Goal: Check status: Check status

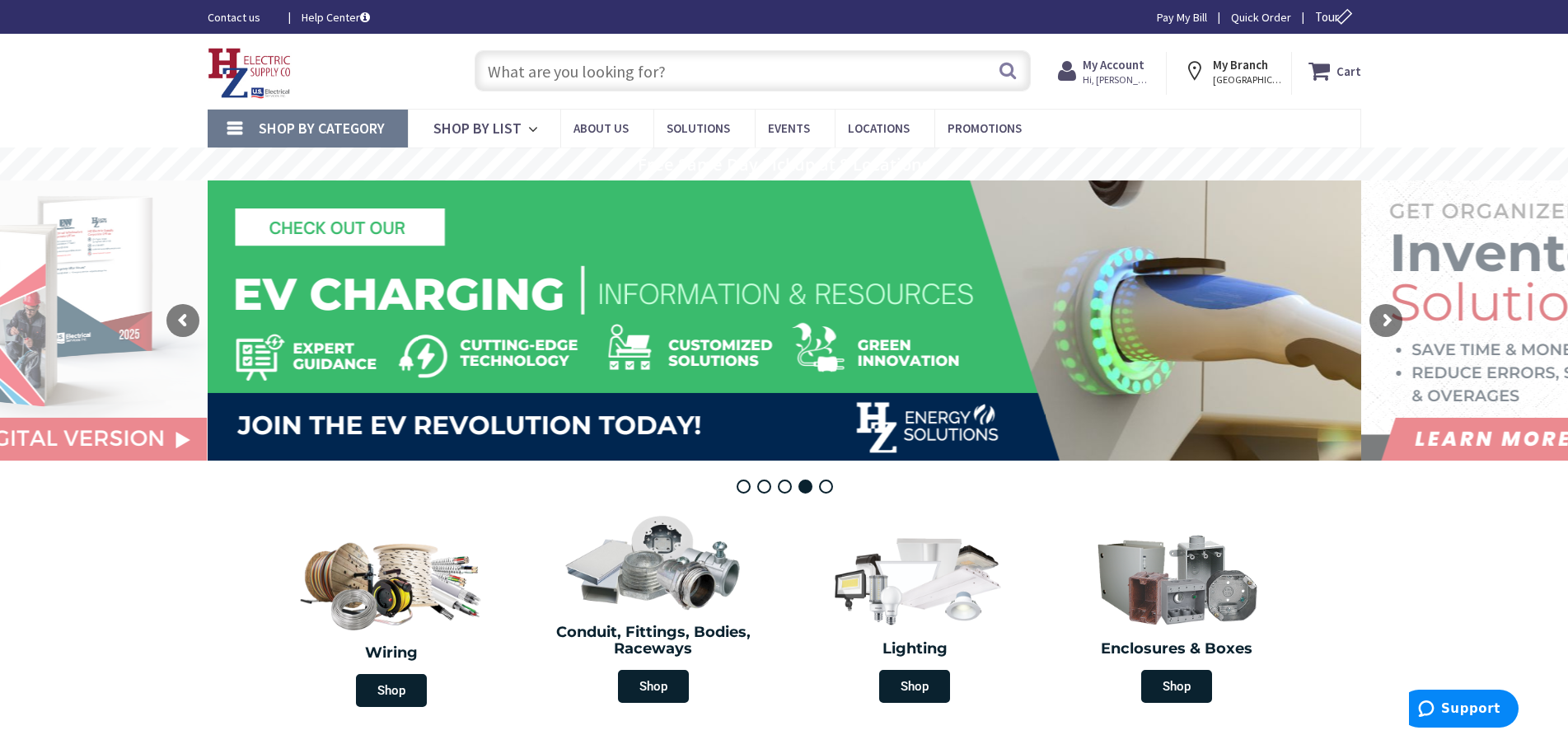
click at [1103, 70] on strong "My Account" at bounding box center [1114, 65] width 62 height 16
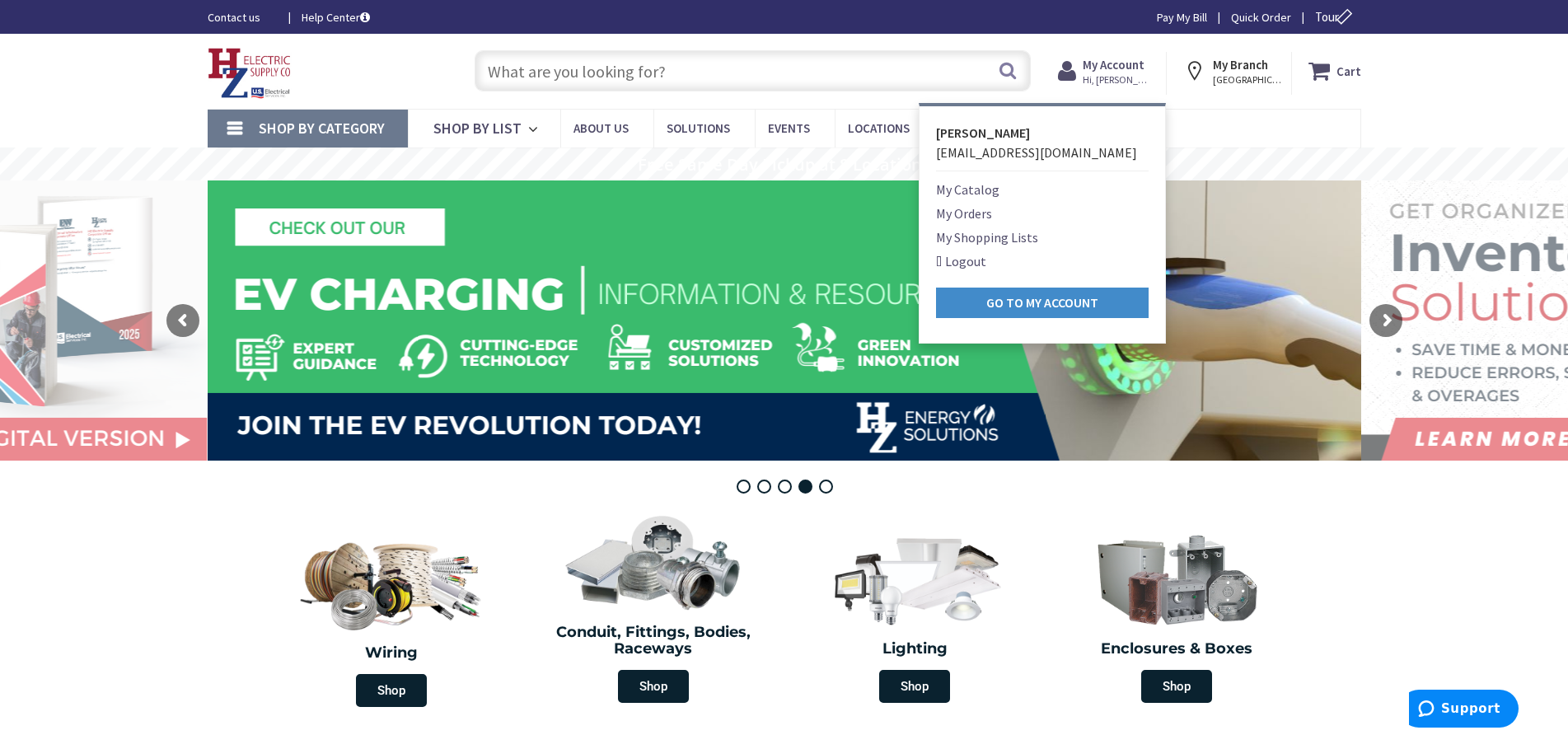
click at [984, 215] on link "My Orders" at bounding box center [964, 213] width 56 height 20
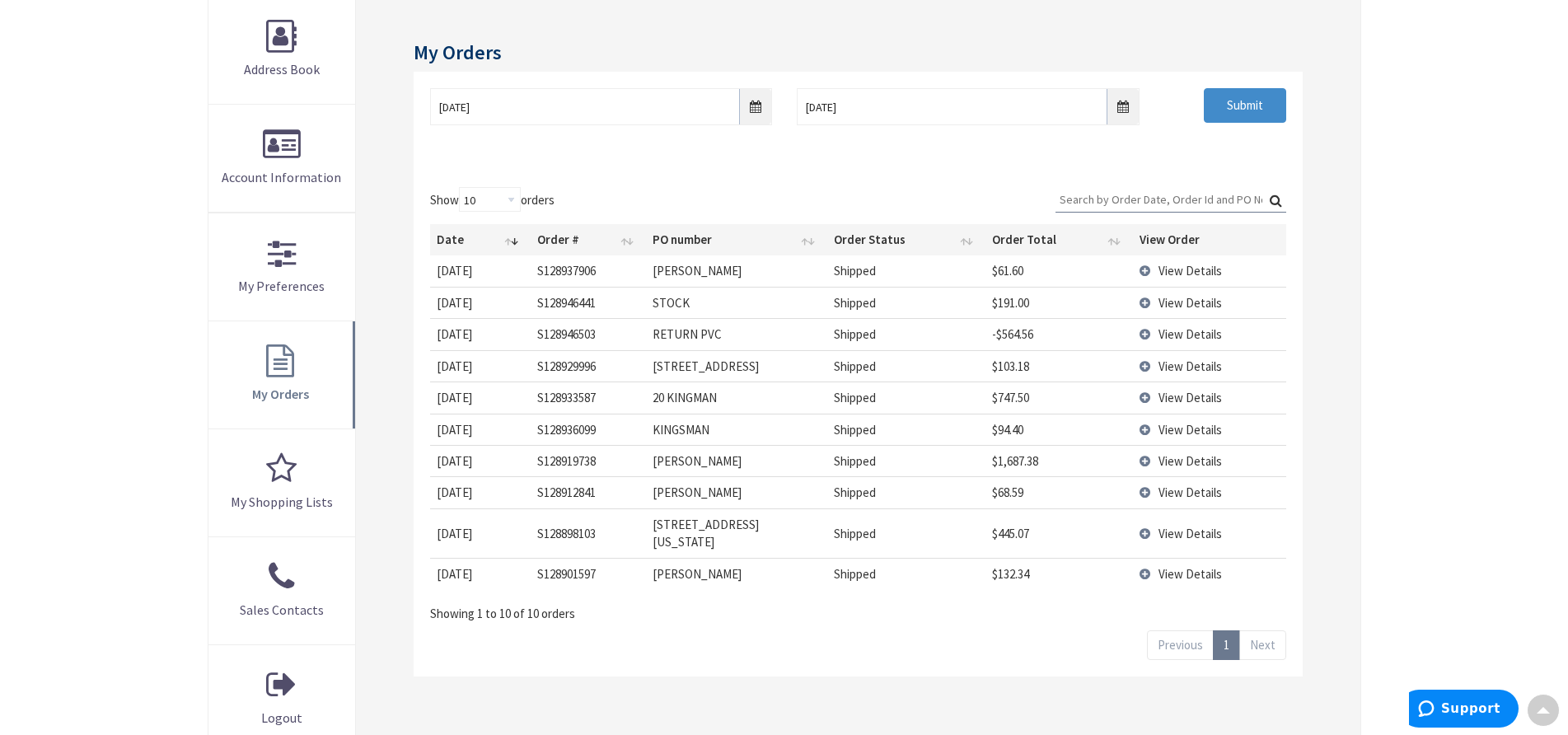
scroll to position [250, 0]
click at [1146, 270] on td "View Details" at bounding box center [1209, 270] width 153 height 30
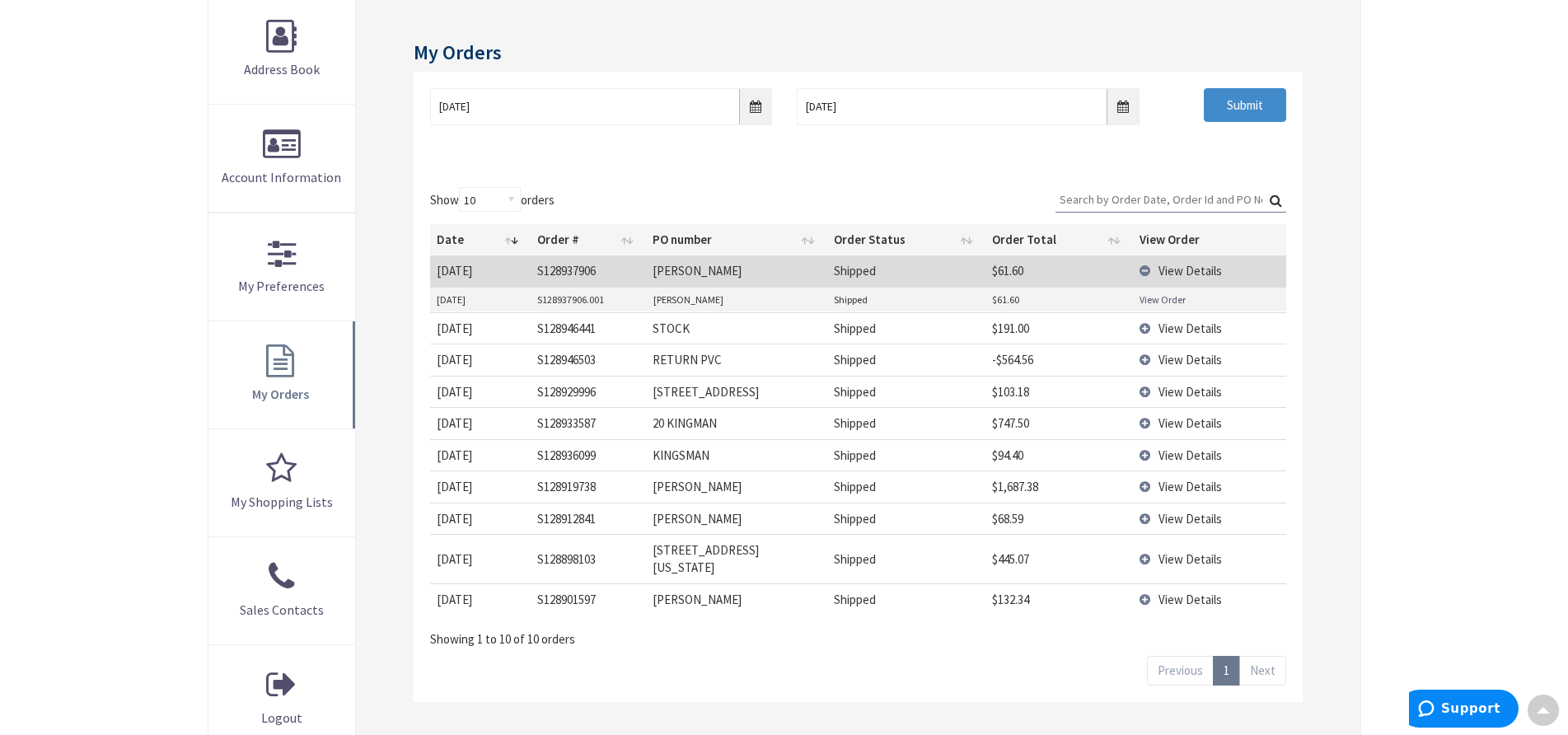
click at [1161, 301] on link "View Order" at bounding box center [1163, 299] width 47 height 14
click at [1141, 267] on td "View Details" at bounding box center [1209, 270] width 153 height 30
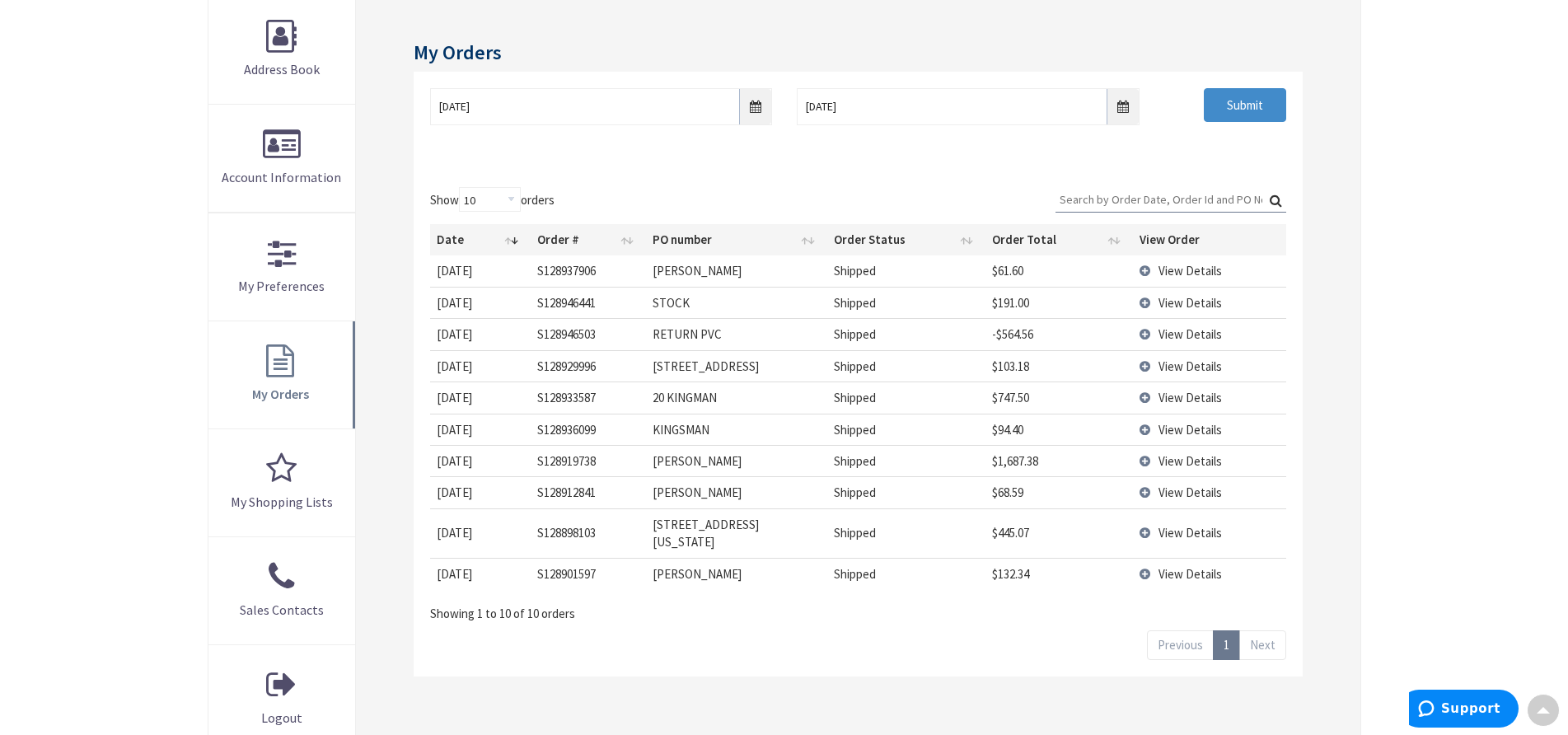
click at [1146, 333] on td "View Details" at bounding box center [1209, 333] width 153 height 31
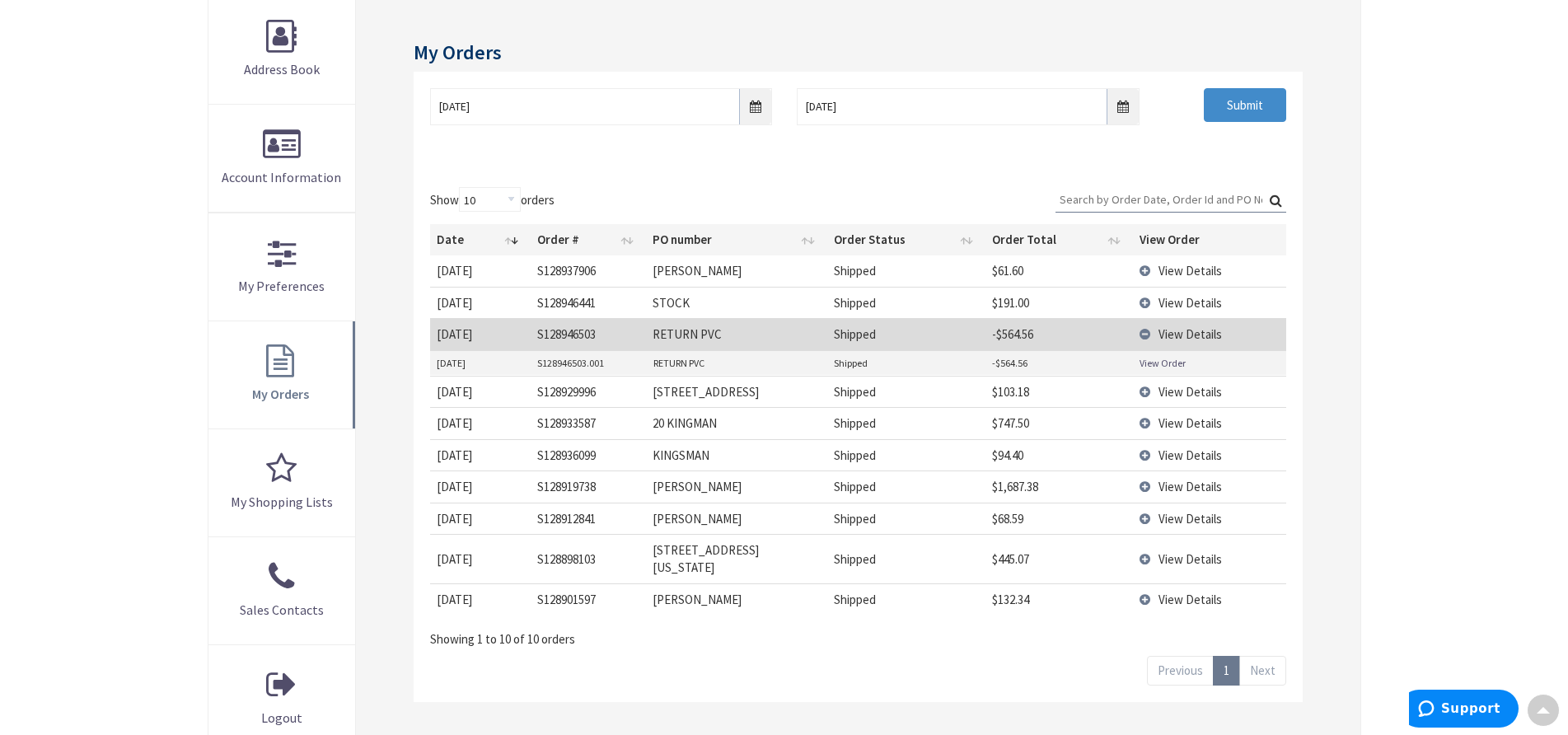
click at [1153, 363] on link "View Order" at bounding box center [1163, 363] width 47 height 14
click at [1177, 484] on span "View Details" at bounding box center [1190, 486] width 64 height 16
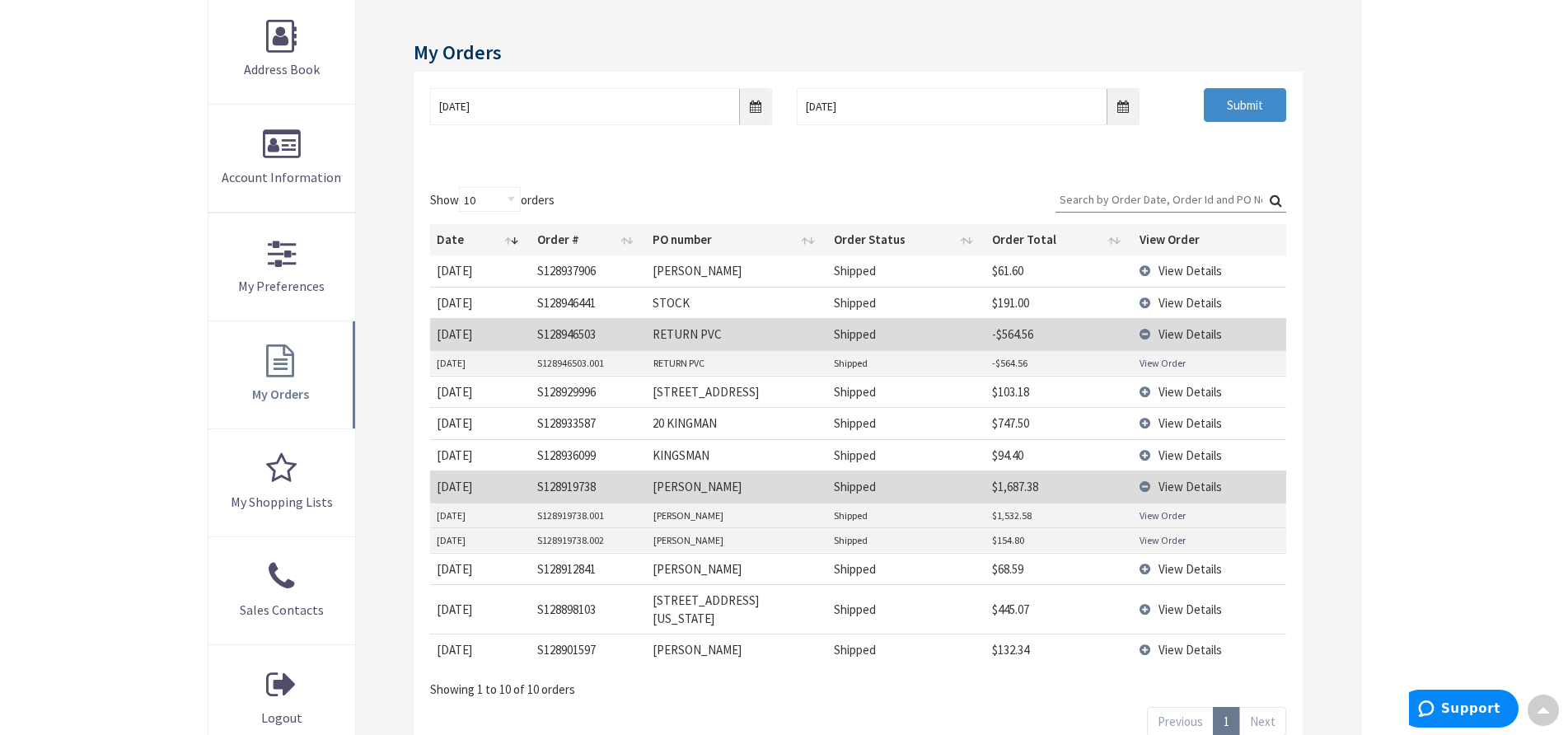
click at [1147, 519] on link "View Order" at bounding box center [1163, 515] width 47 height 14
click at [1158, 543] on link "View Order" at bounding box center [1163, 540] width 47 height 14
click at [1145, 335] on td "View Details" at bounding box center [1209, 333] width 153 height 31
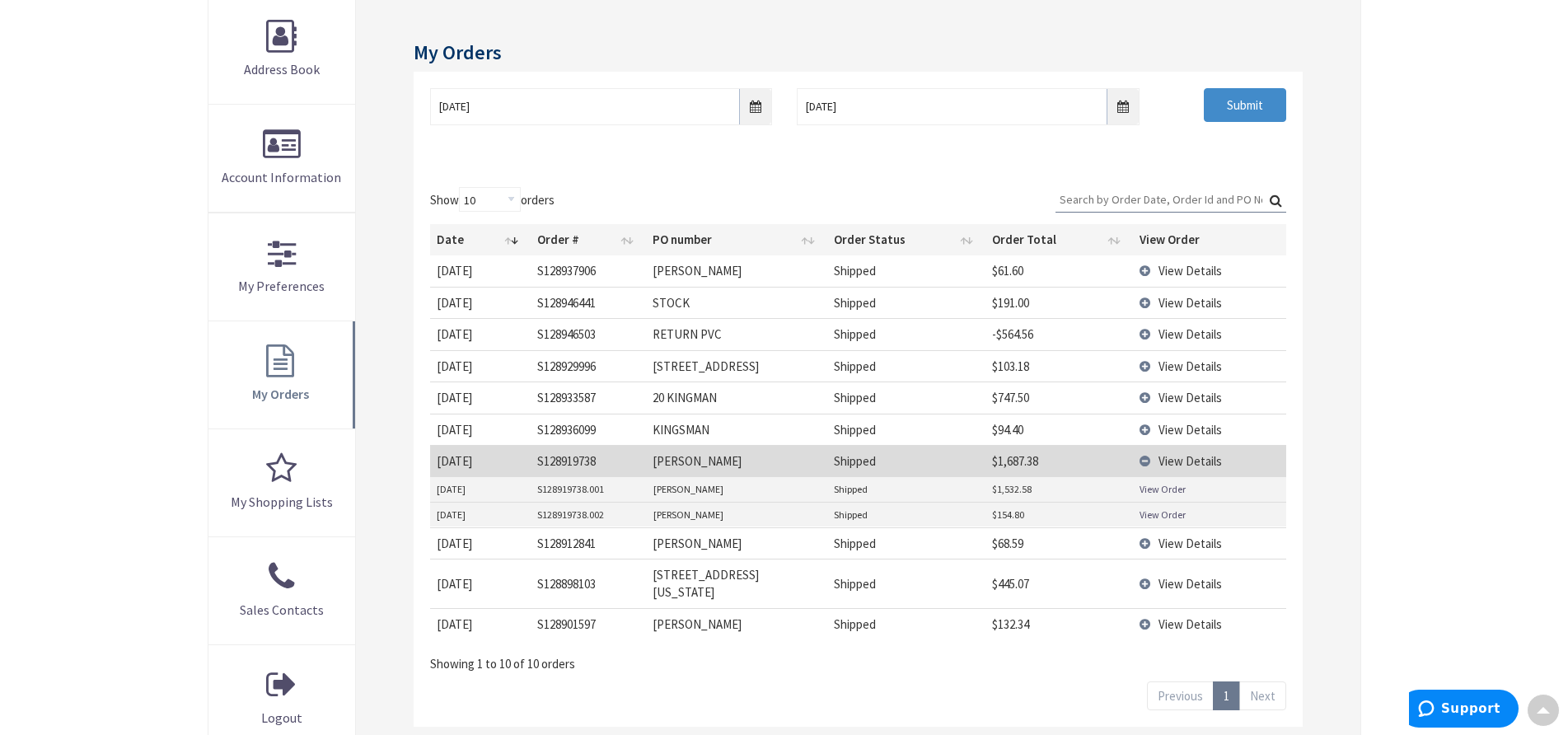
click at [1145, 461] on td "View Details" at bounding box center [1209, 460] width 153 height 31
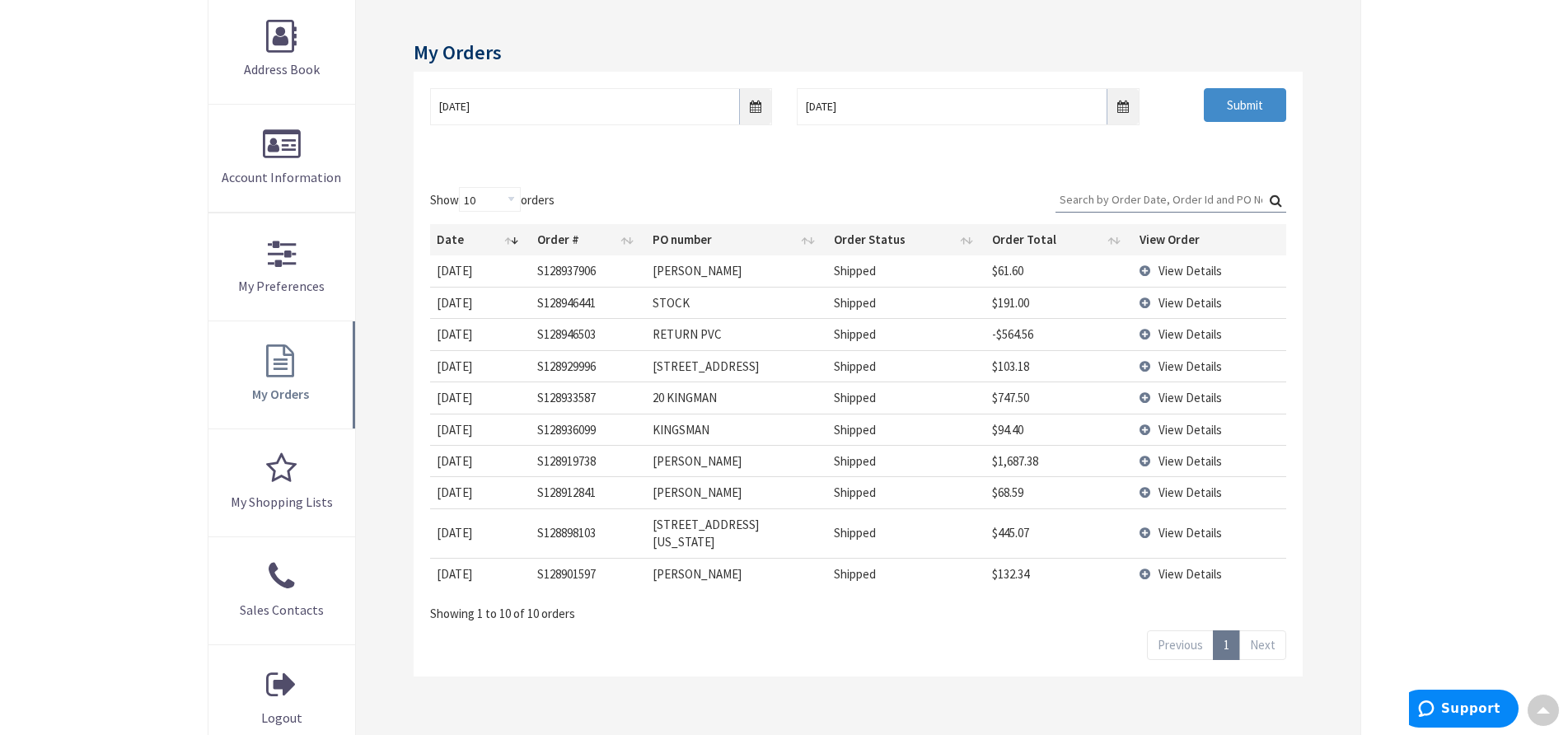
scroll to position [0, 0]
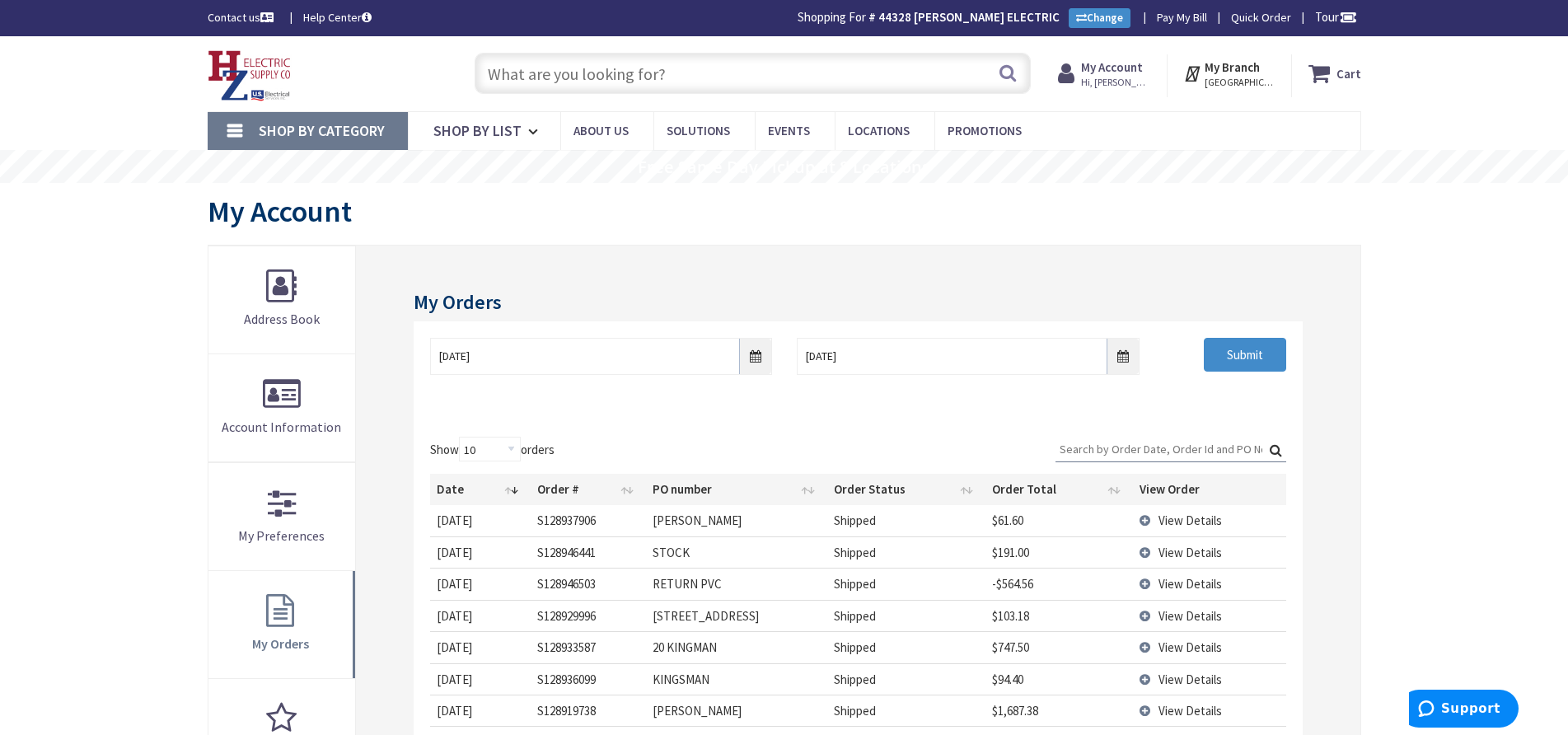
click at [247, 65] on img at bounding box center [250, 75] width 84 height 51
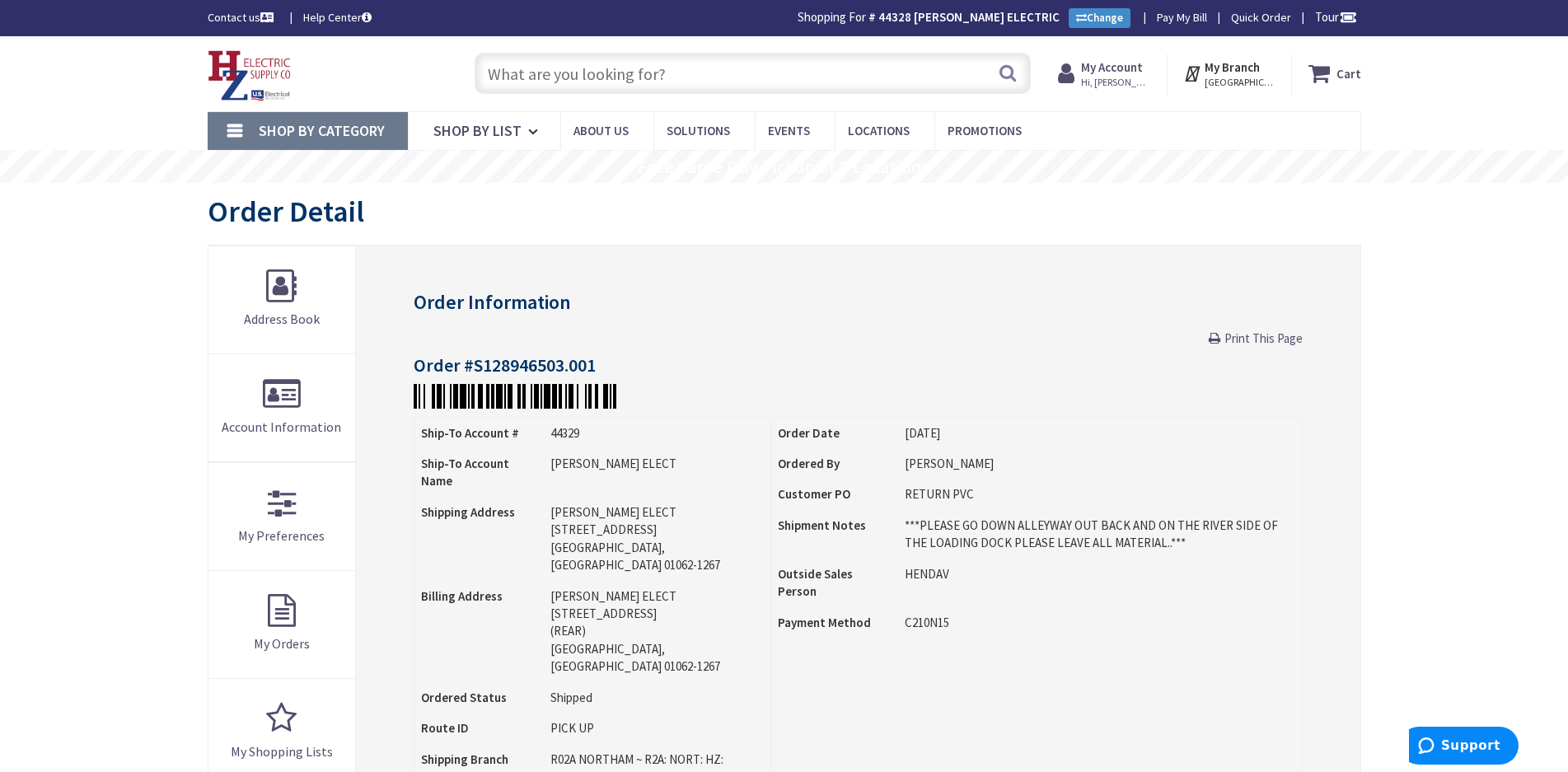
click at [463, 26] on div "Contact us Help Center Shopping For # 44328 JIM MAILLOUX ELECTRIC Change Pay My…" at bounding box center [784, 18] width 1236 height 20
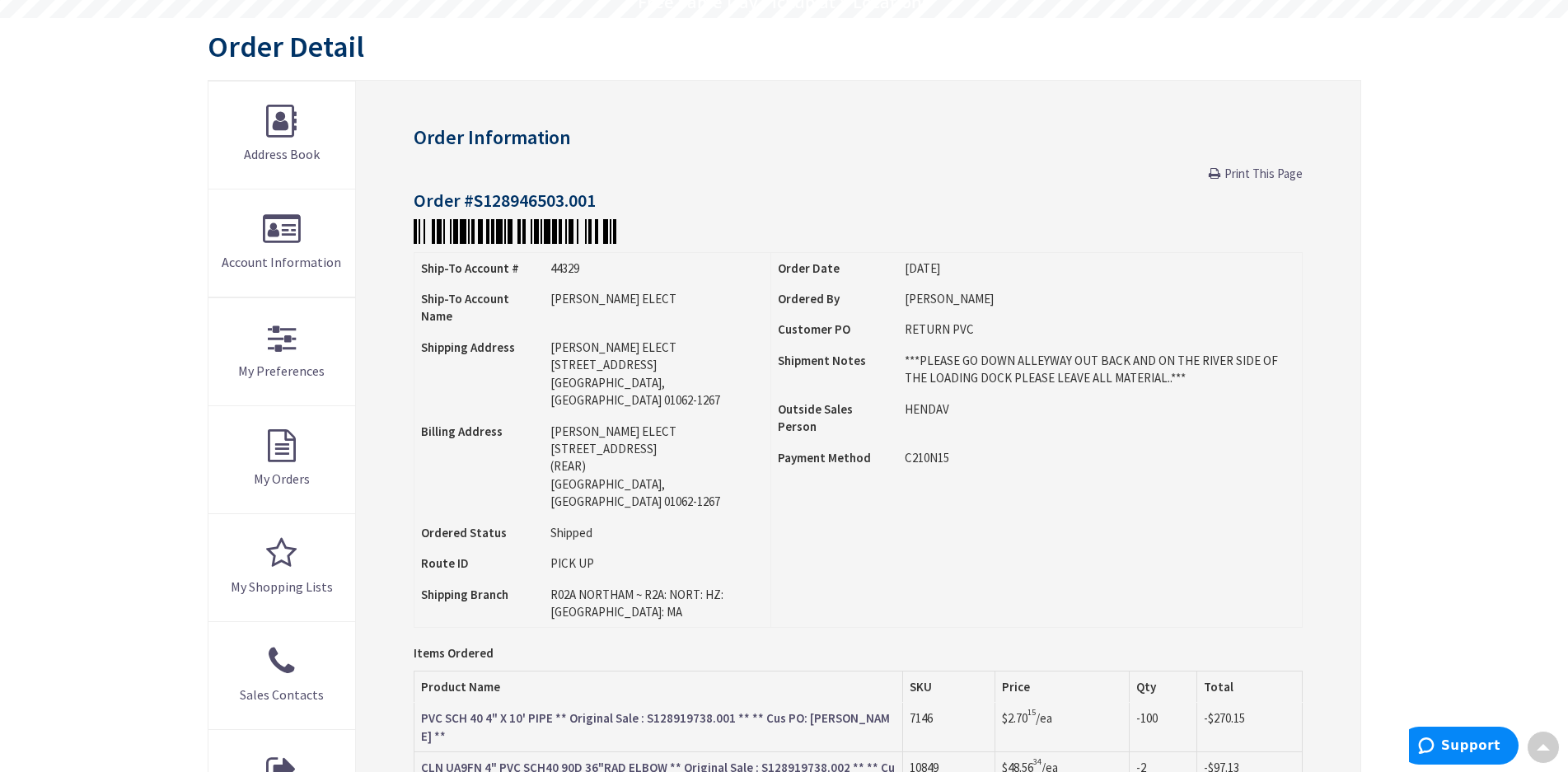
scroll to position [329, 0]
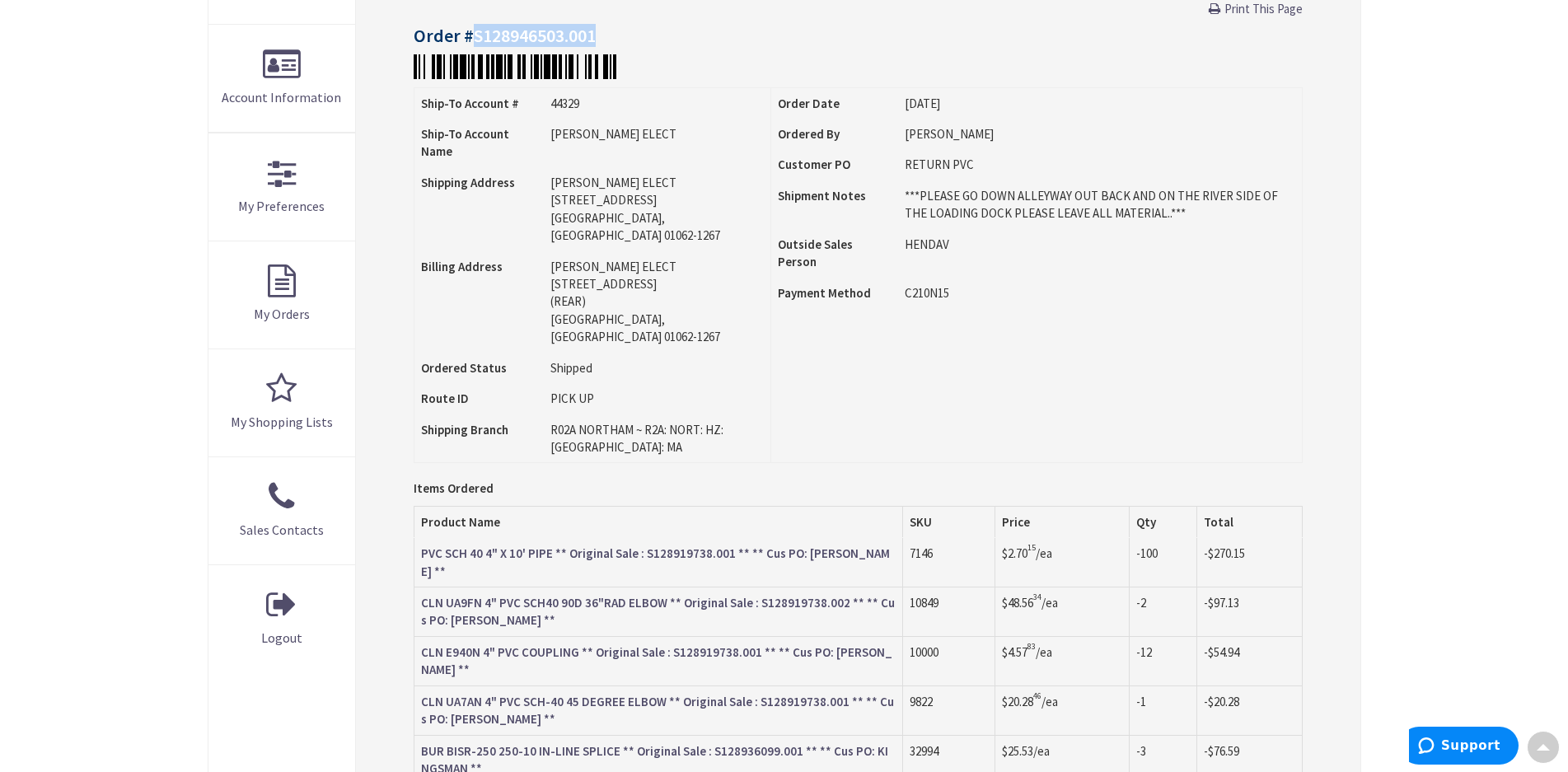
drag, startPoint x: 472, startPoint y: 34, endPoint x: 603, endPoint y: 42, distance: 131.2
click at [603, 42] on h4 "Order #S128946503.001" at bounding box center [858, 35] width 889 height 20
copy h4 "S128946503.001"
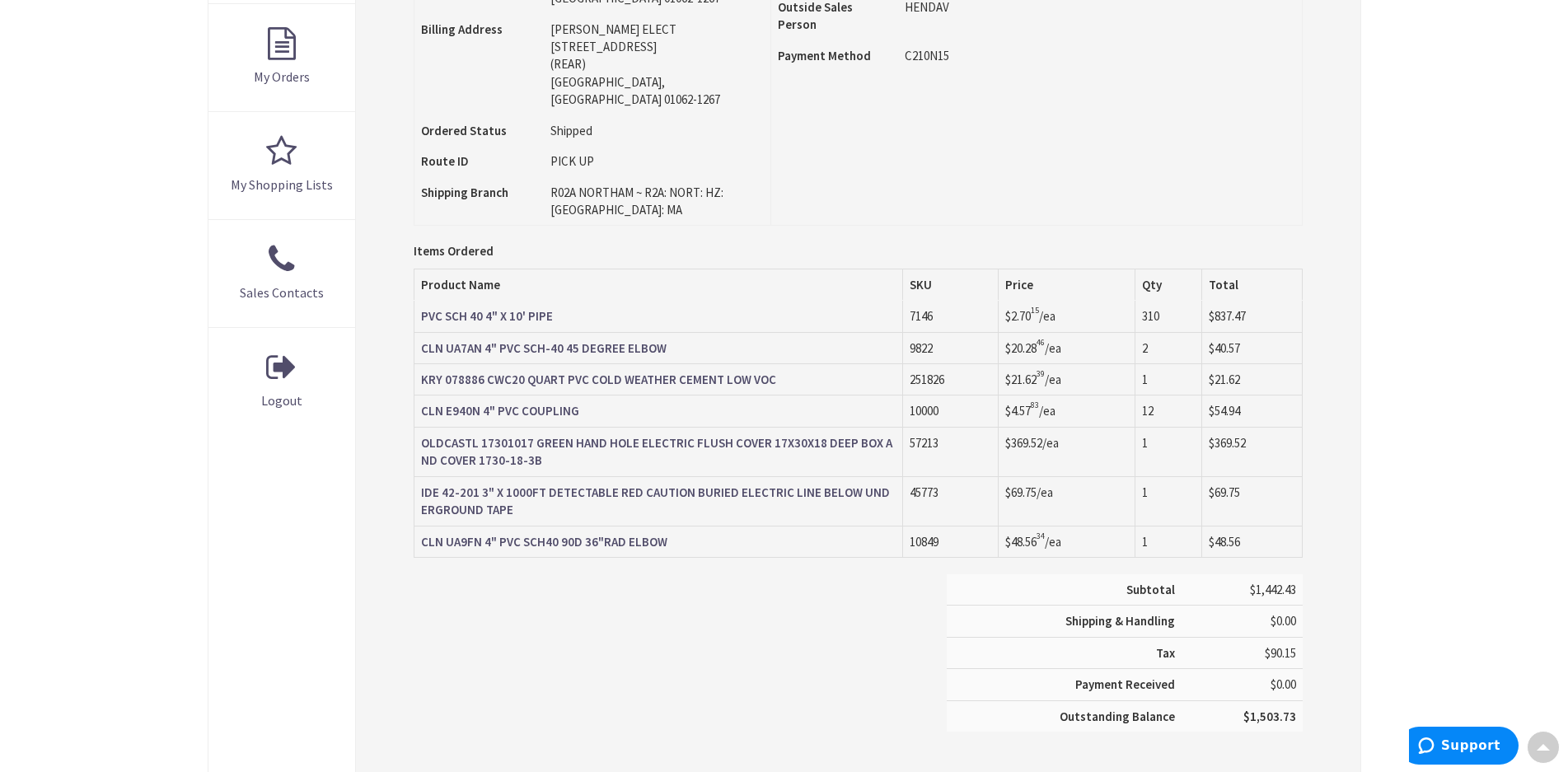
scroll to position [320, 0]
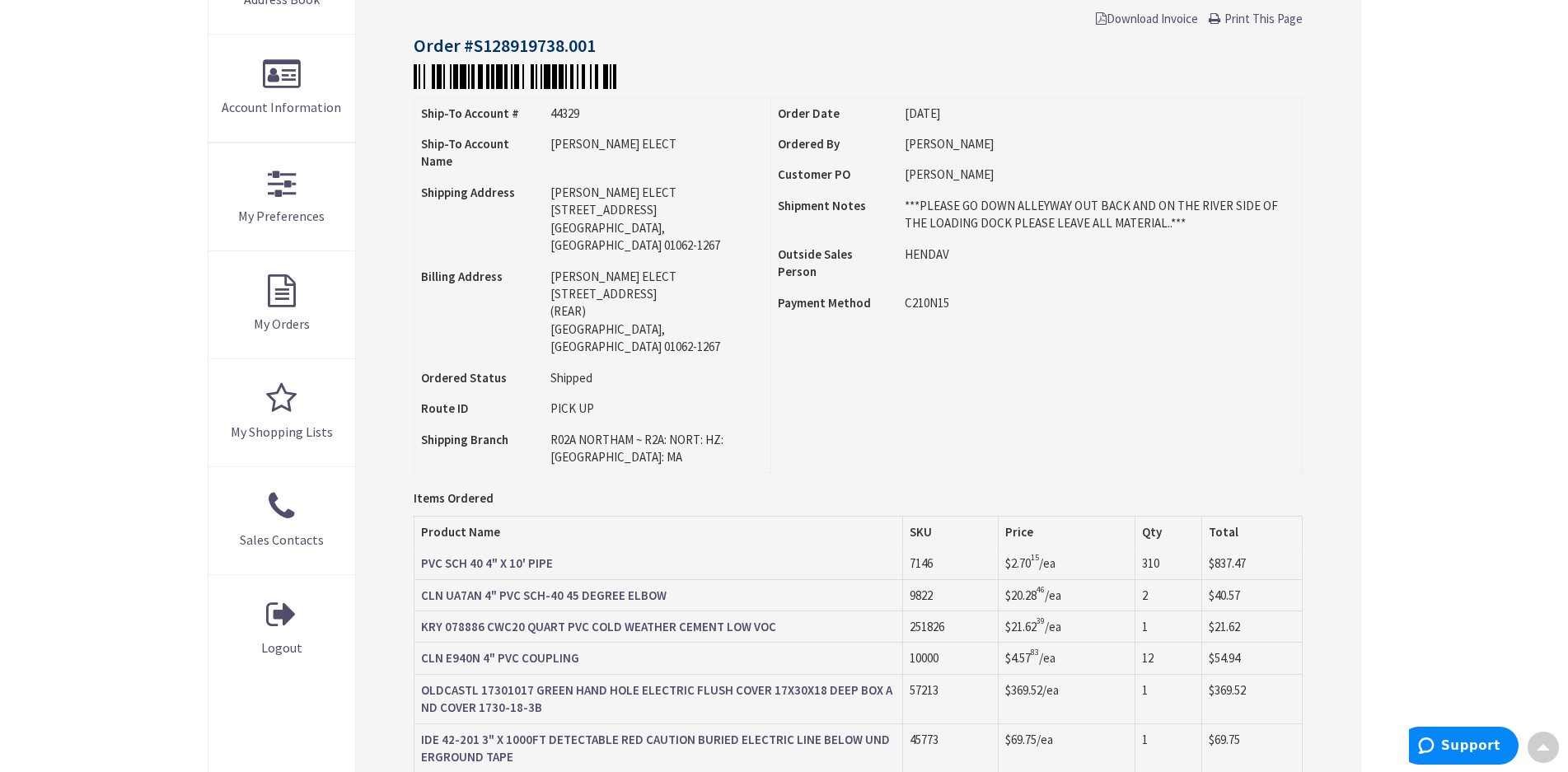
click at [1265, 16] on span "Print This Page" at bounding box center [1264, 18] width 78 height 16
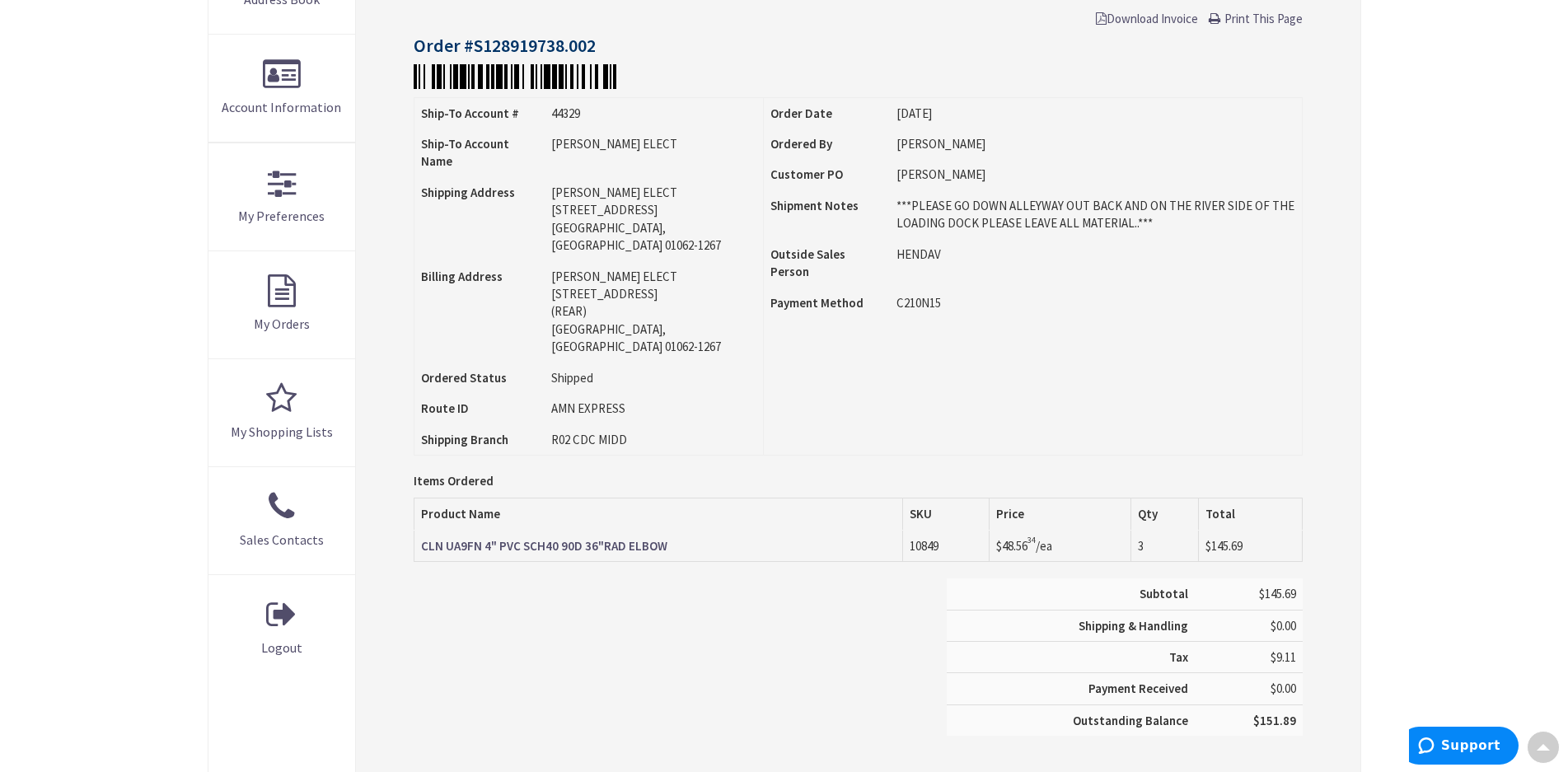
click at [1245, 17] on span "Print This Page" at bounding box center [1264, 18] width 78 height 16
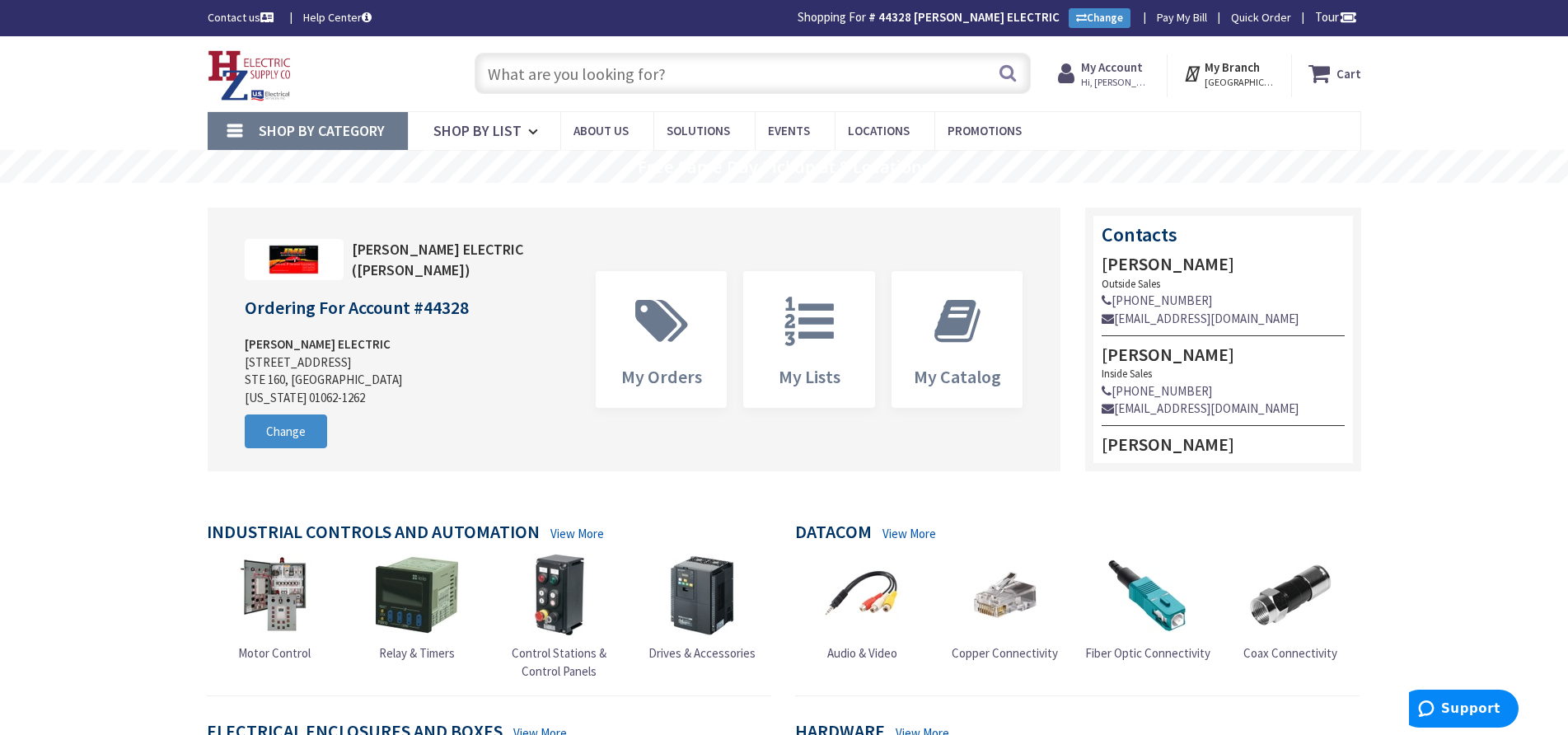
click at [504, 84] on input "text" at bounding box center [753, 73] width 556 height 41
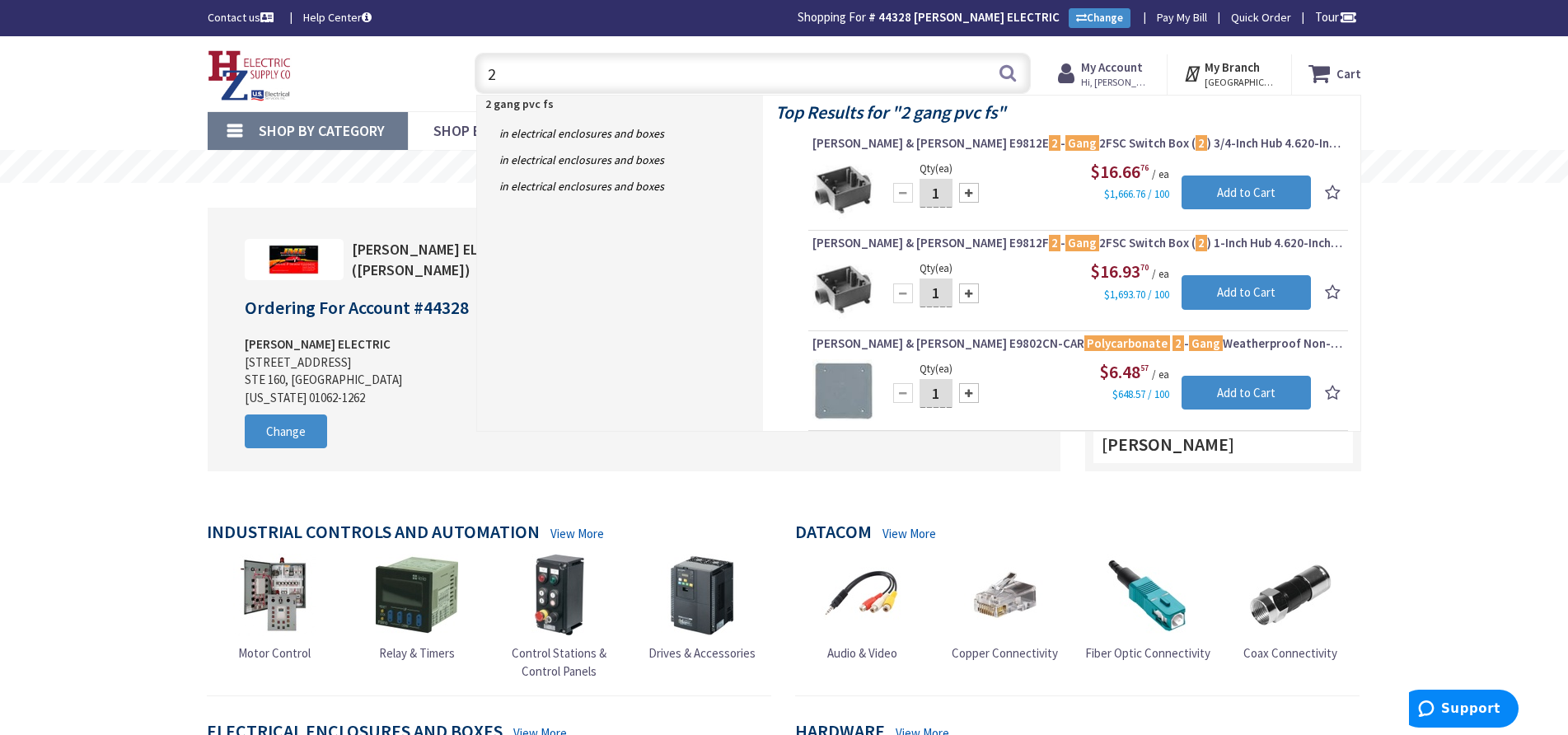
type input "2"
